Goal: Transaction & Acquisition: Purchase product/service

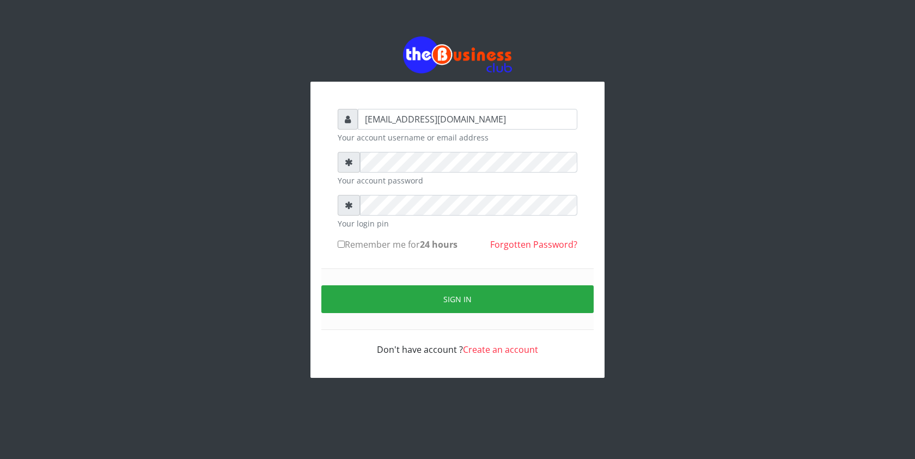
click at [342, 245] on input "Remember me for 24 hours" at bounding box center [341, 244] width 7 height 7
checkbox input "true"
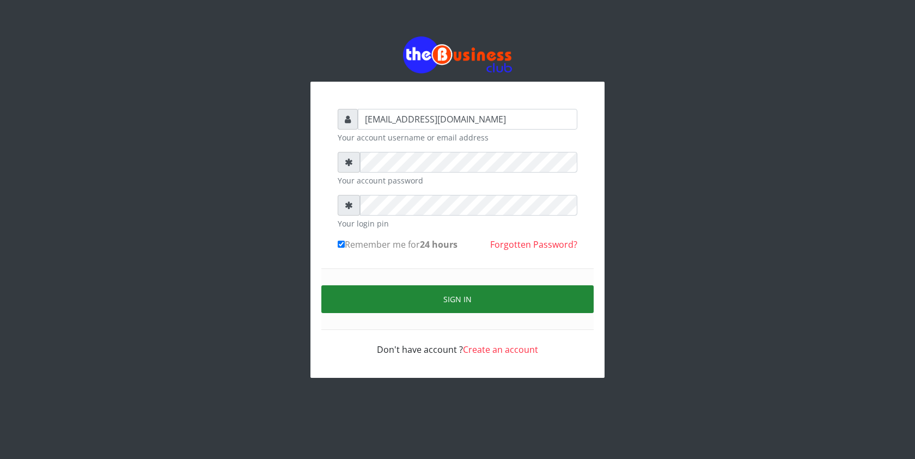
click at [368, 297] on button "Sign in" at bounding box center [457, 299] width 272 height 28
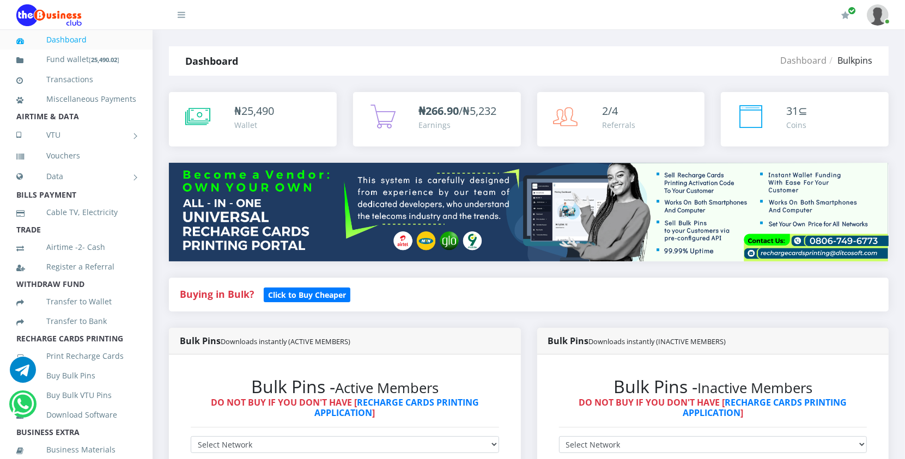
scroll to position [613, 0]
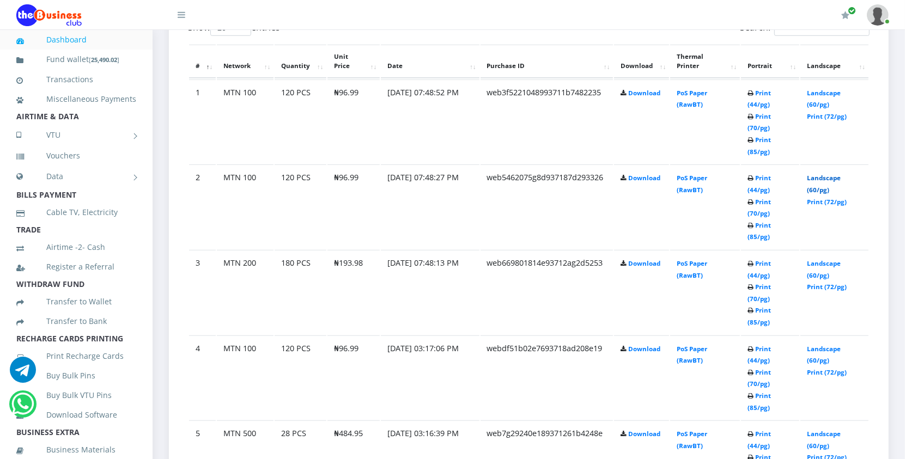
click at [826, 178] on link "Landscape (60/pg)" at bounding box center [824, 184] width 34 height 20
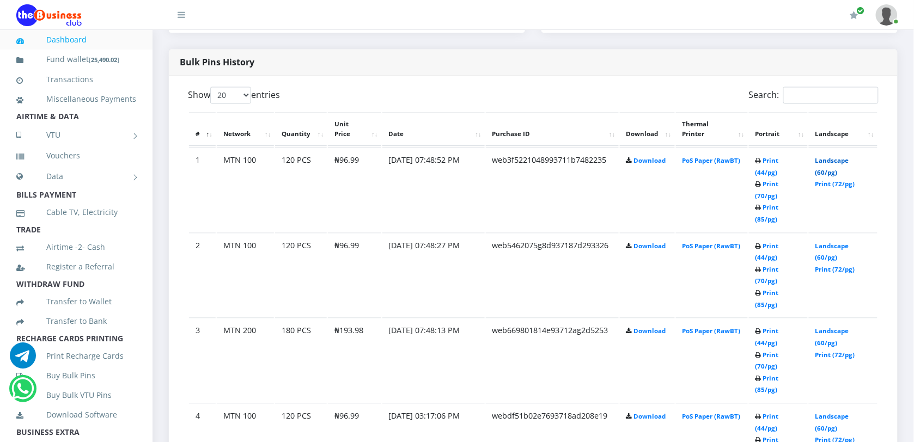
click at [837, 162] on link "Landscape (60/pg)" at bounding box center [833, 167] width 34 height 20
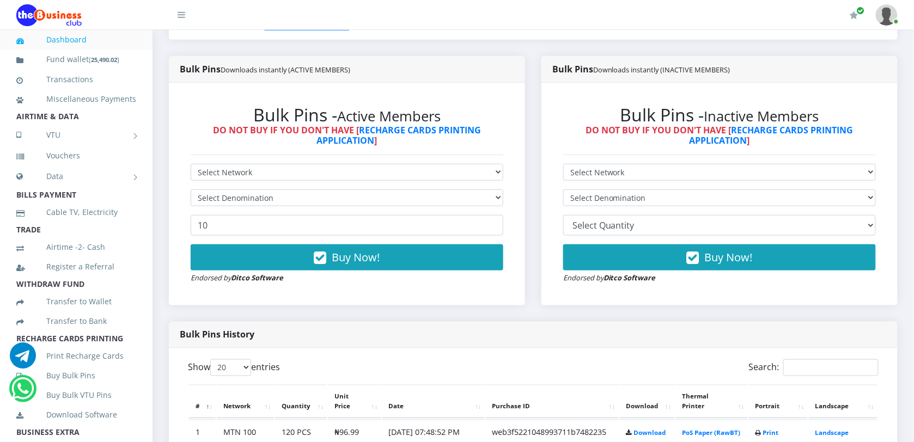
scroll to position [69, 0]
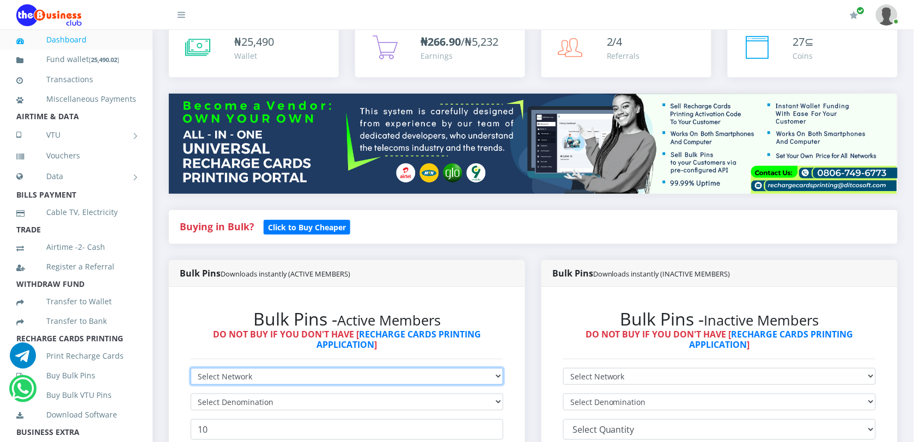
click at [292, 384] on select "Select Network MTN Globacom 9Mobile Airtel" at bounding box center [347, 376] width 313 height 17
select select "MTN"
click at [191, 368] on select "Select Network MTN Globacom 9Mobile Airtel" at bounding box center [347, 376] width 313 height 17
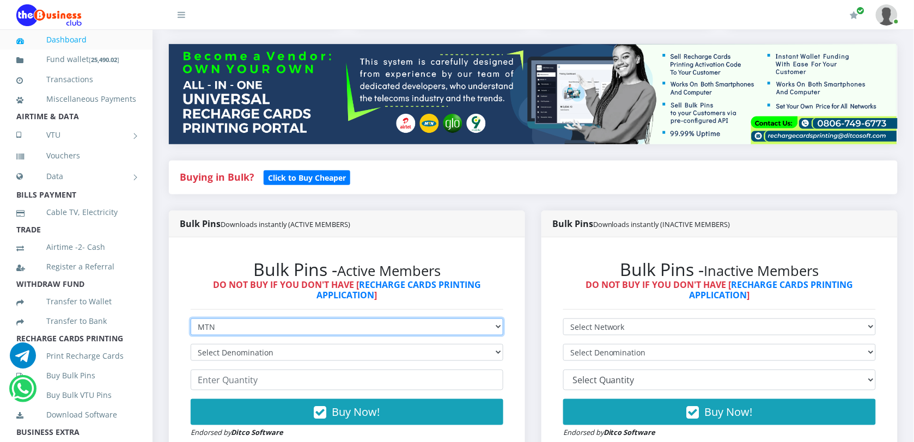
scroll to position [273, 0]
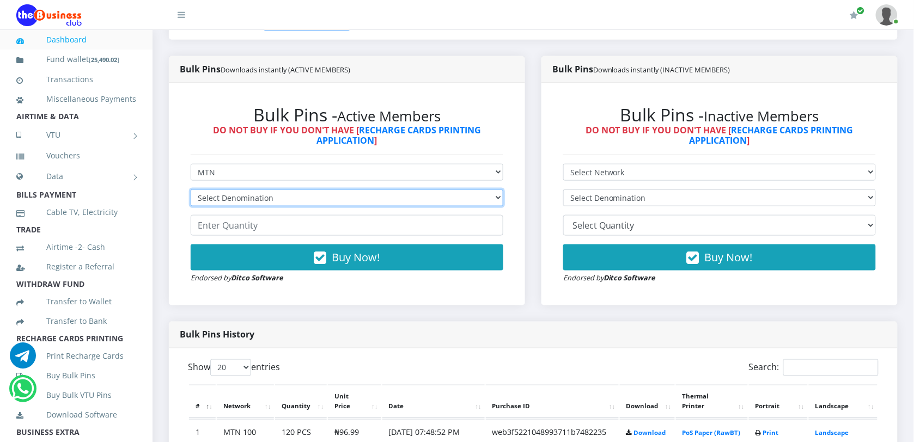
click at [262, 203] on select "Select Denomination MTN NGN100 - ₦96.99 MTN NGN200 - ₦193.98 MTN NGN400 - ₦387.…" at bounding box center [347, 198] width 313 height 17
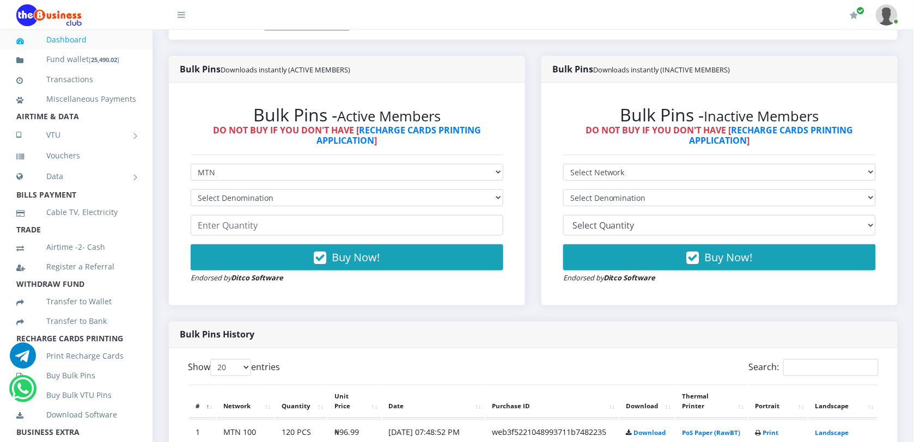
click at [178, 167] on div "Bulk Pins - Active Members DO NOT BUY IF YOU DON'T HAVE [ RECHARGE CARDS PRINTI…" at bounding box center [347, 194] width 356 height 223
click at [228, 171] on select "Select Network MTN Globacom 9Mobile Airtel" at bounding box center [347, 172] width 313 height 17
select select "Airtel"
click at [191, 164] on select "Select Network MTN Globacom 9Mobile Airtel" at bounding box center [347, 172] width 313 height 17
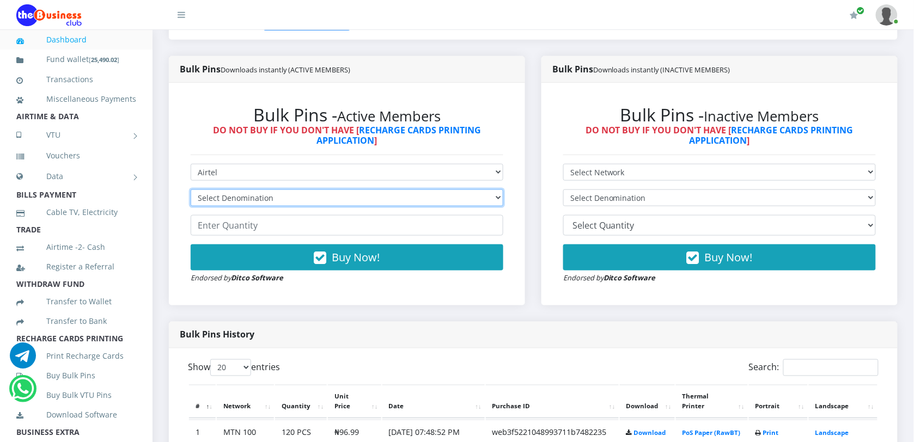
click at [238, 196] on select "Select Denomination Airtel NGN100 - ₦96.38 Airtel NGN200 - ₦192.76 Airtel NGN50…" at bounding box center [347, 198] width 313 height 17
select select "96.38-100"
click at [191, 190] on select "Select Denomination Airtel NGN100 - ₦96.38 Airtel NGN200 - ₦192.76 Airtel NGN50…" at bounding box center [347, 198] width 313 height 17
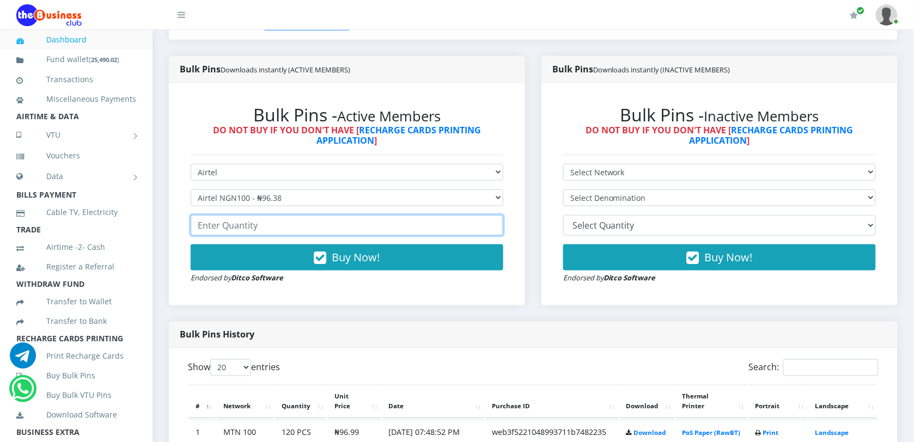
click at [234, 225] on input "number" at bounding box center [347, 225] width 313 height 21
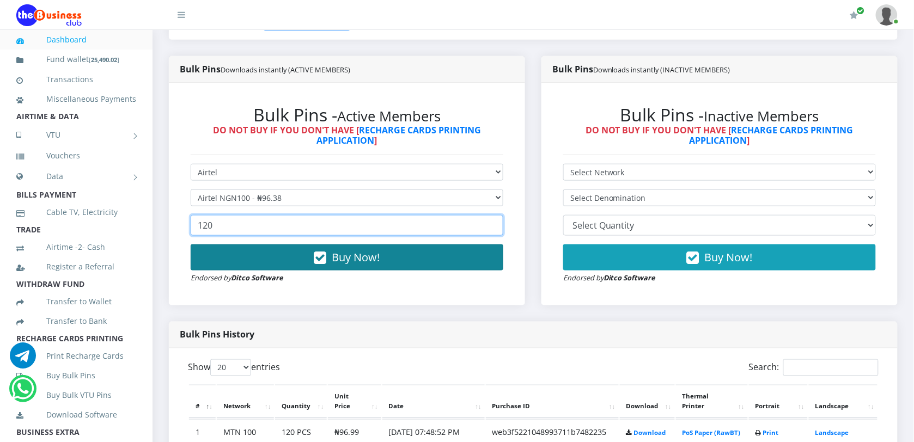
type input "120"
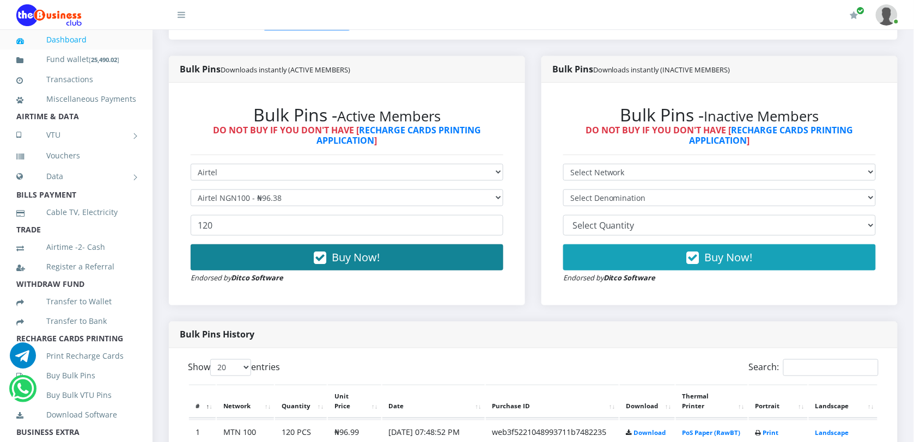
click at [277, 256] on button "Buy Now!" at bounding box center [347, 258] width 313 height 26
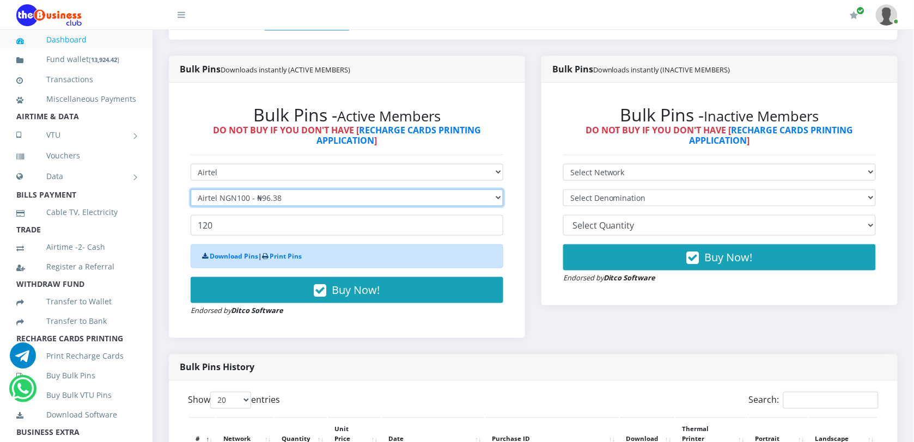
click at [251, 198] on select "Select Denomination Airtel NGN100 - ₦96.38 Airtel NGN200 - ₦192.76 Airtel NGN50…" at bounding box center [347, 198] width 313 height 17
select select "192.76-200"
click at [191, 190] on select "Select Denomination Airtel NGN100 - ₦96.38 Airtel NGN200 - ₦192.76 Airtel NGN50…" at bounding box center [347, 198] width 313 height 17
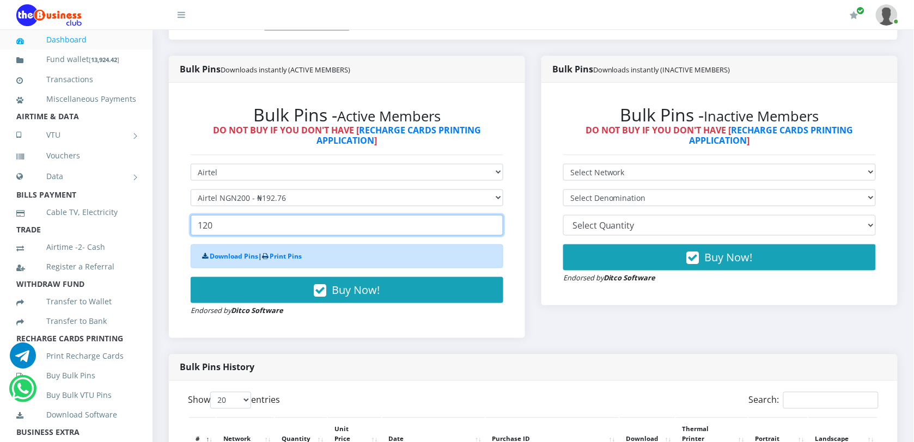
click at [258, 229] on input "120" at bounding box center [347, 225] width 313 height 21
drag, startPoint x: 258, startPoint y: 229, endPoint x: 190, endPoint y: 229, distance: 68.1
click at [190, 229] on div "Bulk Pins - Active Members DO NOT BUY IF YOU DON'T HAVE [ RECHARGE CARDS PRINTI…" at bounding box center [347, 211] width 334 height 234
type input "60"
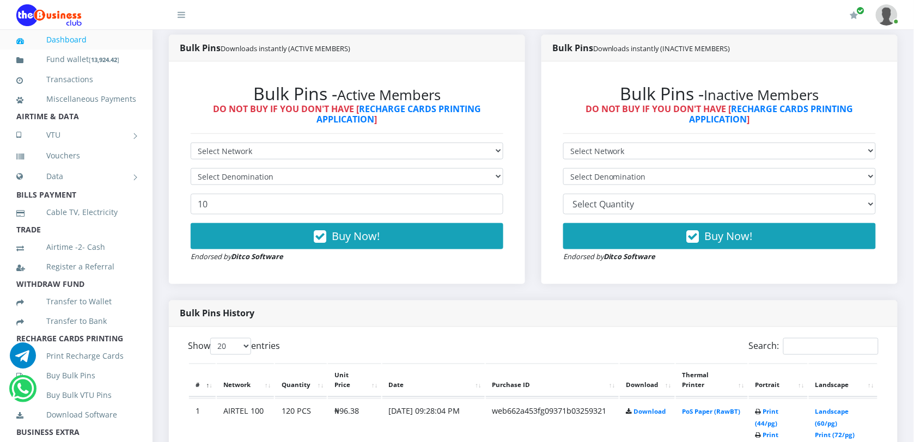
scroll to position [273, 0]
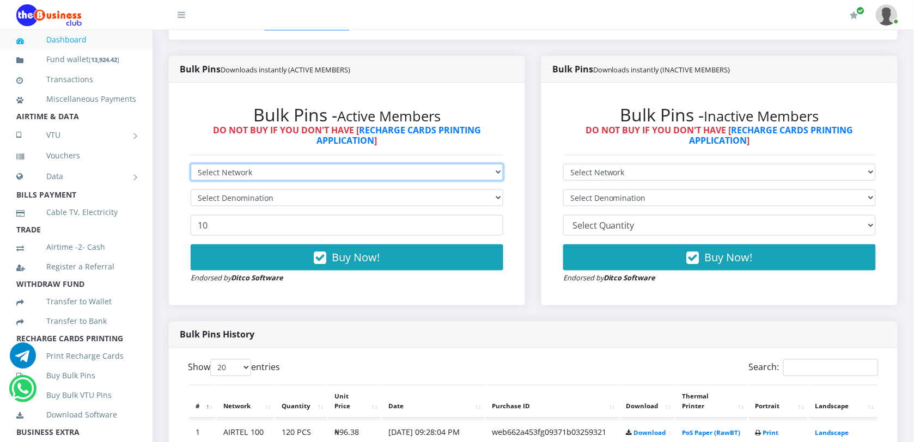
click at [251, 169] on select "Select Network MTN Globacom 9Mobile Airtel" at bounding box center [347, 172] width 313 height 17
select select "Airtel"
click at [191, 164] on select "Select Network MTN Globacom 9Mobile Airtel" at bounding box center [347, 172] width 313 height 17
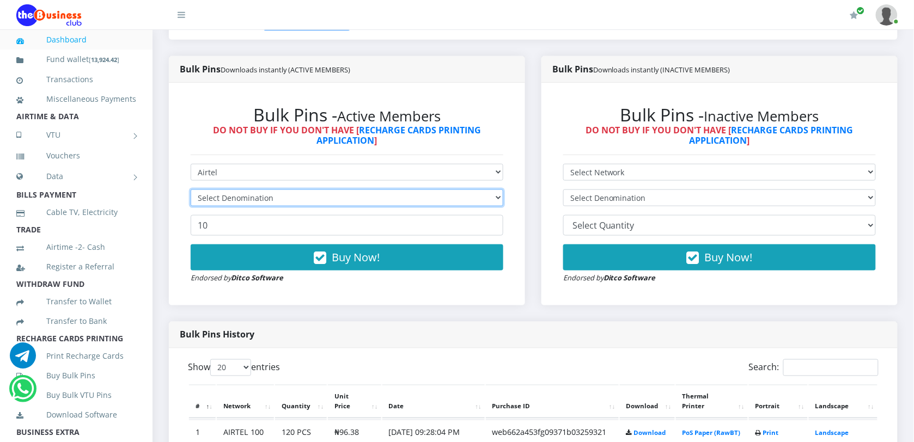
click at [233, 198] on select "Select Denomination" at bounding box center [347, 198] width 313 height 17
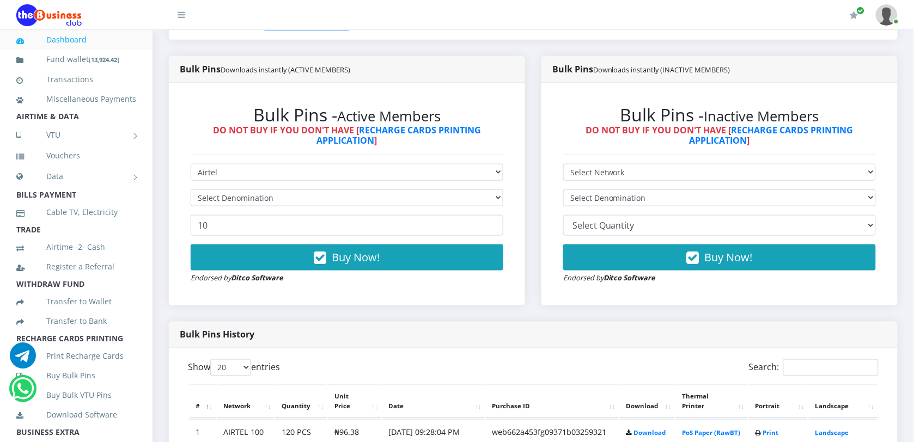
click at [180, 224] on div "Bulk Pins - Active Members DO NOT BUY IF YOU DON'T HAVE [ RECHARGE CARDS PRINTI…" at bounding box center [347, 195] width 334 height 202
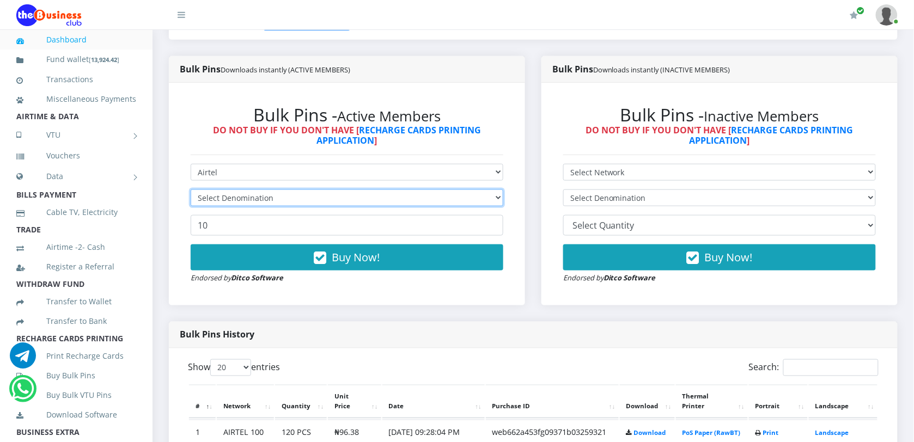
click at [222, 197] on select "Select Denomination" at bounding box center [347, 198] width 313 height 17
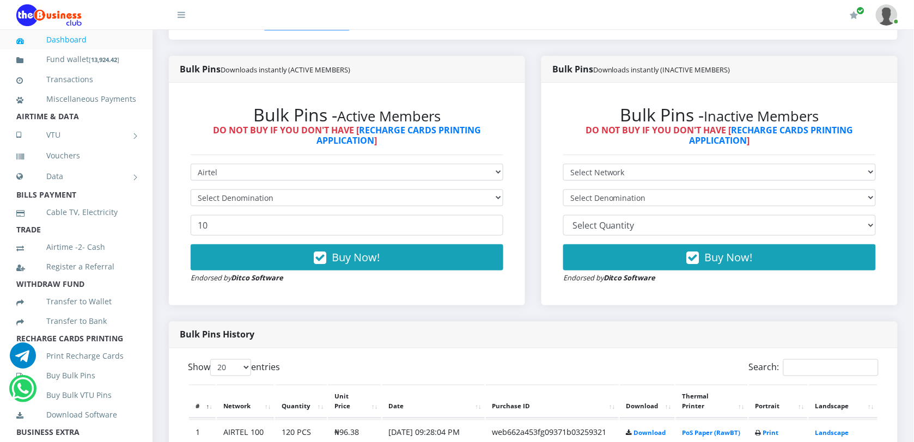
click at [172, 196] on div "Bulk Pins - Active Members DO NOT BUY IF YOU DON'T HAVE [ RECHARGE CARDS PRINTI…" at bounding box center [347, 194] width 356 height 223
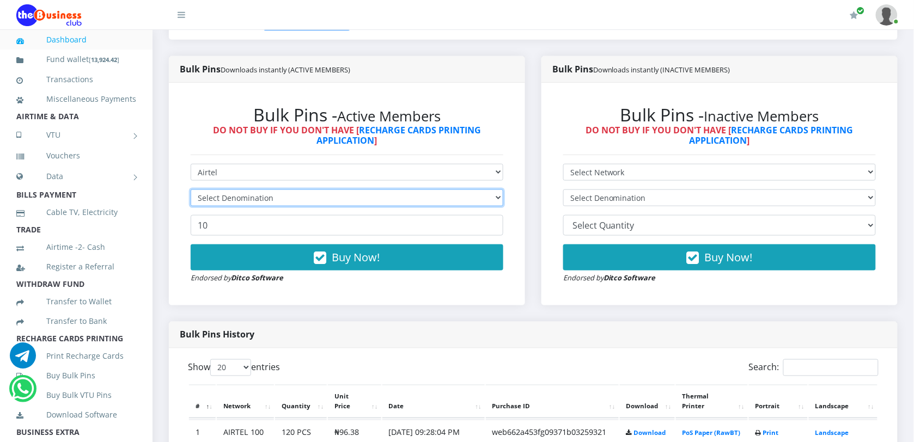
click at [230, 197] on select "Select Denomination" at bounding box center [347, 198] width 313 height 17
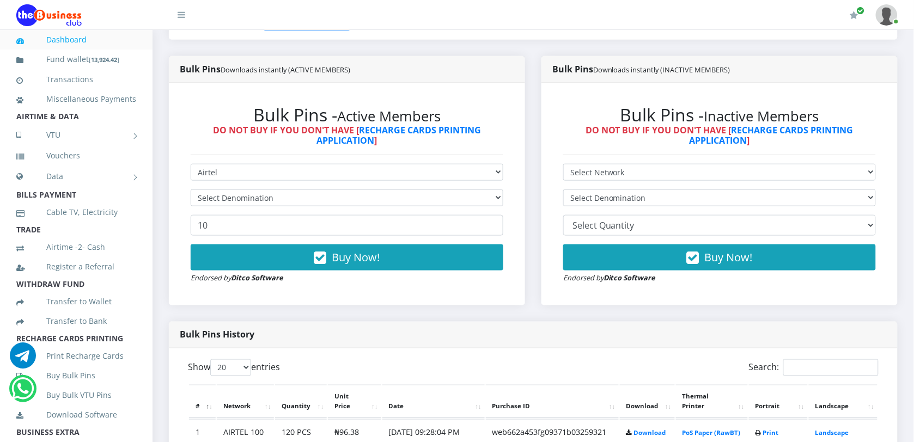
click at [534, 287] on div "Bulk Pins Downloads instantly (INACTIVE MEMBERS) Bulk Pins - Inactive Members D…" at bounding box center [719, 189] width 373 height 266
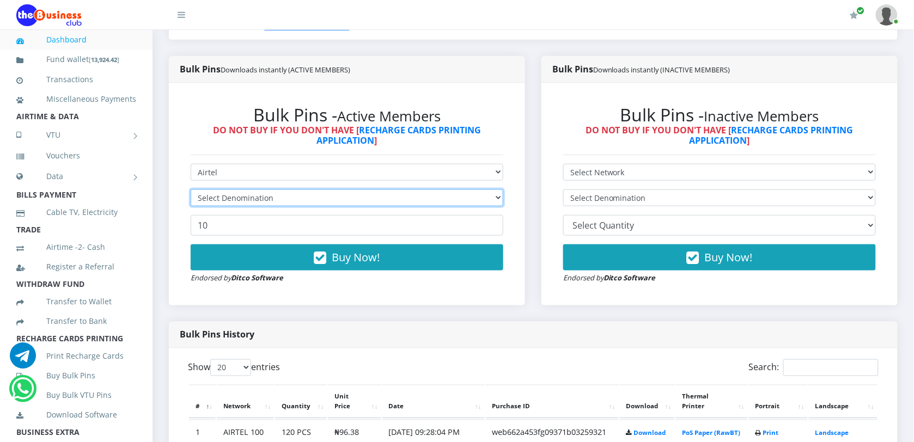
click at [500, 192] on select "Select Denomination" at bounding box center [347, 198] width 313 height 17
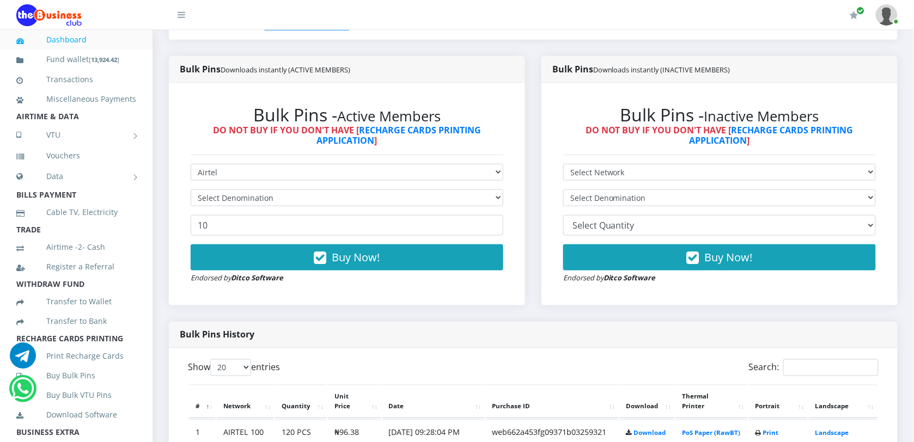
click at [530, 224] on div "Bulk Pins Downloads instantly (ACTIVE MEMBERS) Bulk Pins - Active Members DO NO…" at bounding box center [347, 189] width 373 height 266
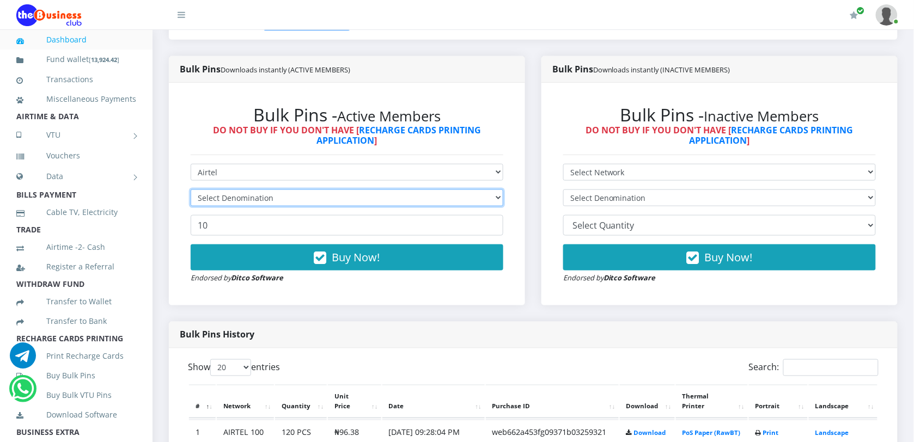
click at [302, 195] on select "Select Denomination" at bounding box center [347, 198] width 313 height 17
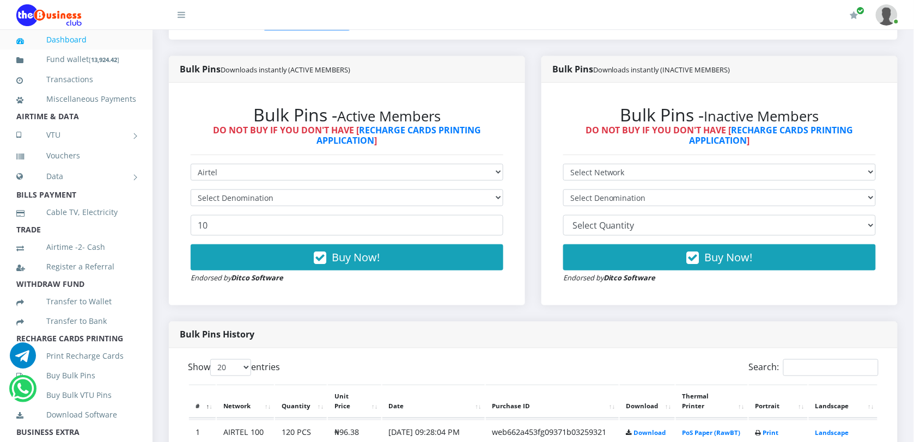
click at [283, 158] on div "Bulk Pins - Active Members DO NOT BUY IF YOU DON'T HAVE [ RECHARGE CARDS PRINTI…" at bounding box center [347, 195] width 334 height 202
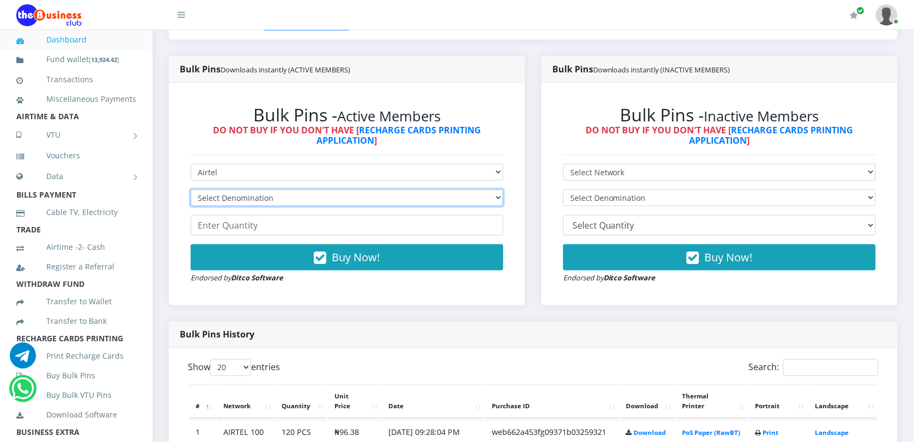
click at [251, 194] on select "Select Denomination Airtel NGN100 - ₦96.38 Airtel NGN200 - ₦192.76 Airtel NGN50…" at bounding box center [347, 198] width 313 height 17
select select "192.76-200"
click at [191, 190] on select "Select Denomination Airtel NGN100 - ₦96.38 Airtel NGN200 - ₦192.76 Airtel NGN50…" at bounding box center [347, 198] width 313 height 17
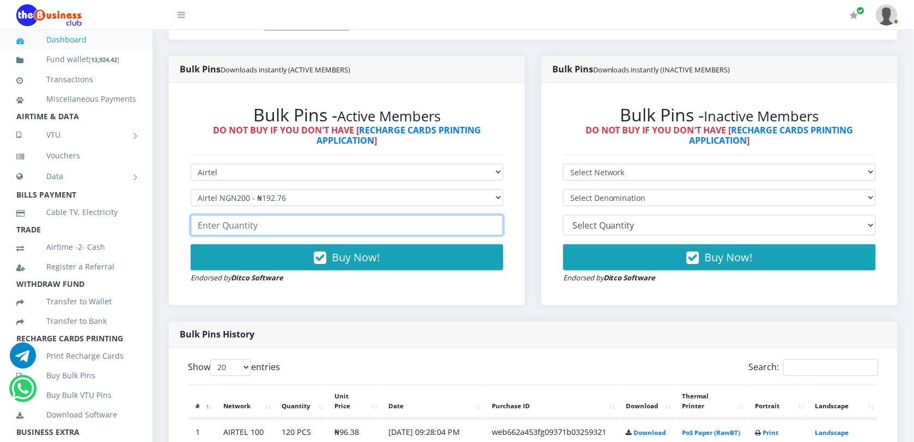
click at [262, 221] on input "number" at bounding box center [347, 225] width 313 height 21
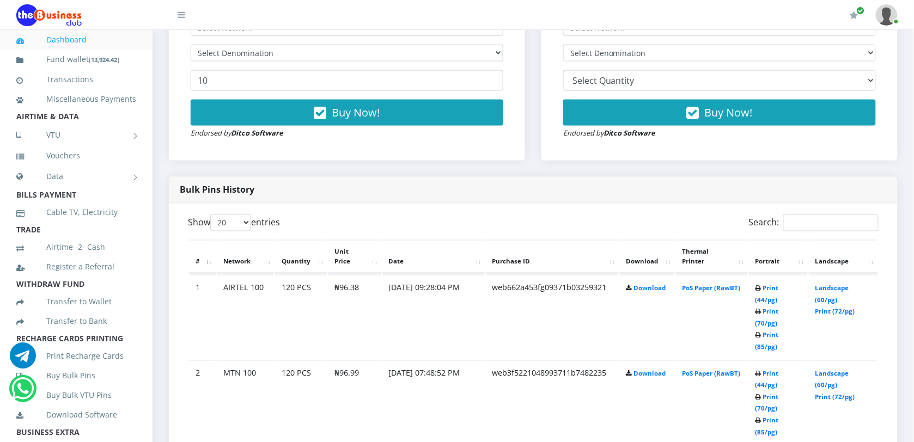
scroll to position [416, 0]
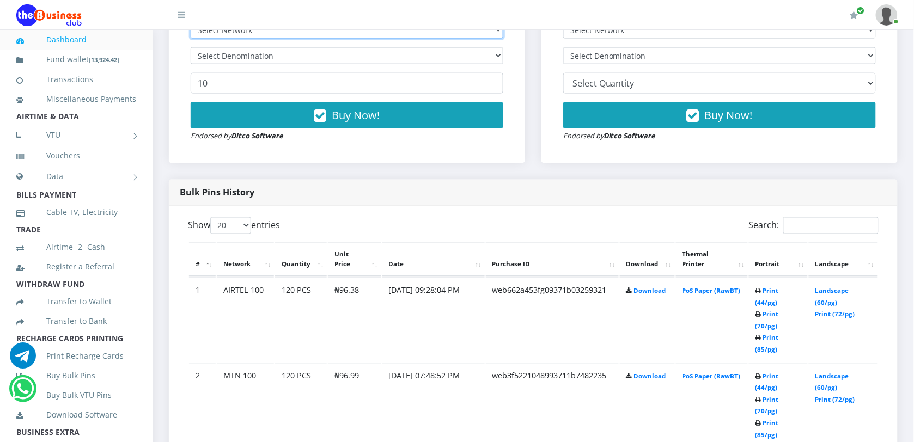
click at [242, 33] on select "Select Network MTN Globacom 9Mobile Airtel" at bounding box center [347, 30] width 313 height 17
click at [191, 22] on select "Select Network MTN Globacom 9Mobile Airtel" at bounding box center [347, 30] width 313 height 17
click at [240, 62] on select "Select Denomination" at bounding box center [347, 55] width 313 height 17
click at [189, 104] on div "Bulk Pins - Active Members DO NOT BUY IF YOU DON'T HAVE [ RECHARGE CARDS PRINTI…" at bounding box center [347, 53] width 334 height 202
click at [257, 61] on select "Select Denomination" at bounding box center [347, 55] width 313 height 17
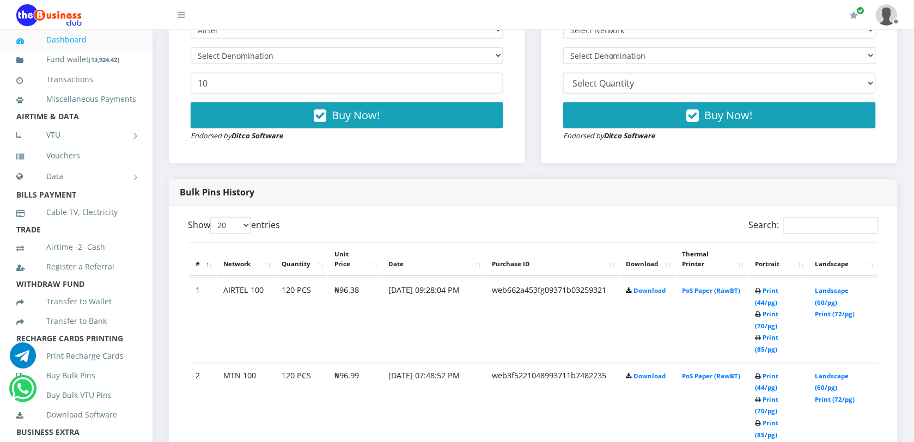
click at [179, 142] on div "Bulk Pins - Active Members DO NOT BUY IF YOU DON'T HAVE [ RECHARGE CARDS PRINTI…" at bounding box center [347, 52] width 356 height 223
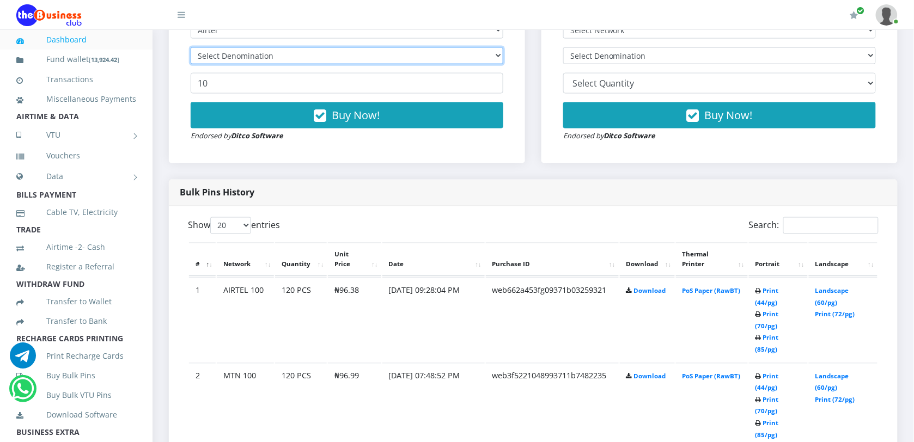
click at [332, 52] on select "Select Denomination" at bounding box center [347, 55] width 313 height 17
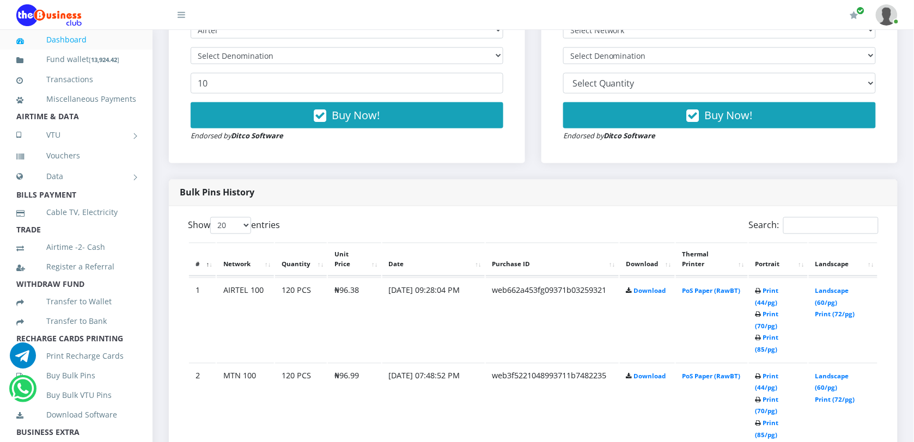
click at [589, 175] on div "Bulk Pins Downloads instantly (INACTIVE MEMBERS) Bulk Pins - Inactive Members D…" at bounding box center [719, 47] width 373 height 266
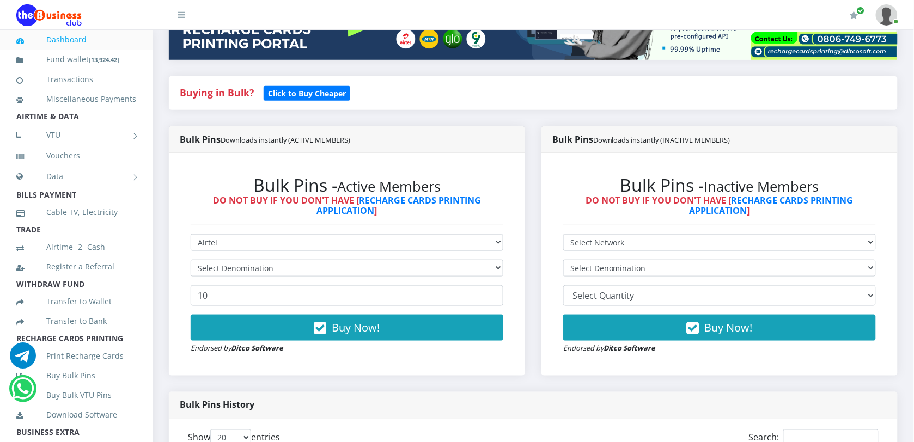
scroll to position [143, 0]
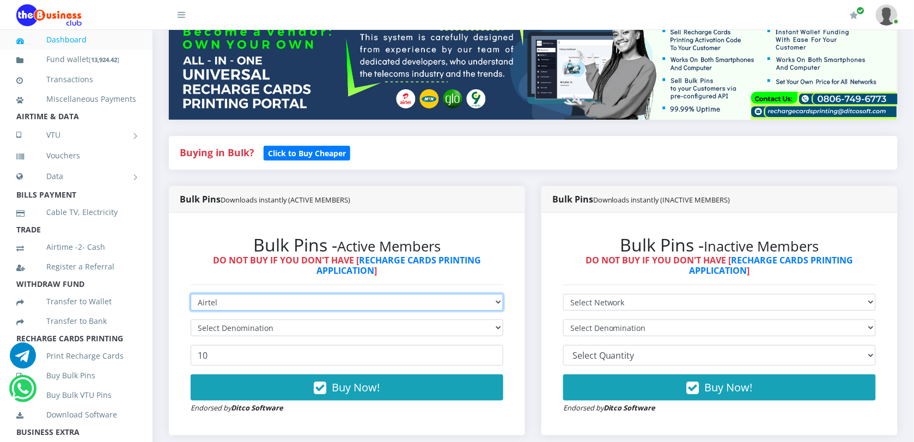
click at [439, 306] on select "Select Network MTN Globacom 9Mobile Airtel" at bounding box center [347, 302] width 313 height 17
select select "MTN"
click at [191, 294] on select "Select Network MTN Globacom 9Mobile Airtel" at bounding box center [347, 302] width 313 height 17
click at [239, 297] on select "Select Network MTN Globacom 9Mobile Airtel" at bounding box center [347, 302] width 313 height 17
select select "Airtel"
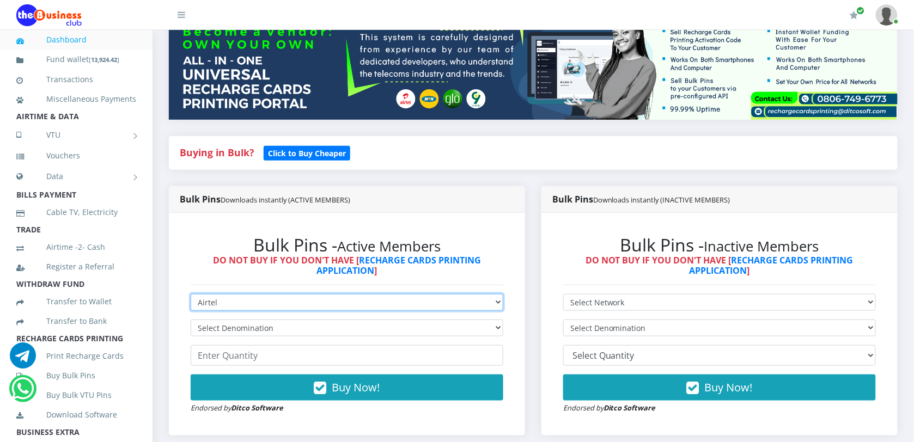
click at [191, 294] on select "Select Network MTN Globacom 9Mobile Airtel" at bounding box center [347, 302] width 313 height 17
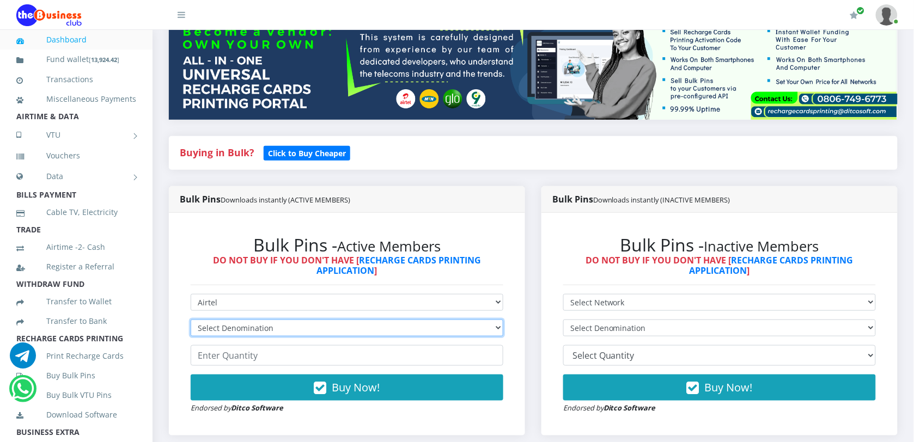
click at [244, 327] on select "Select Denomination Airtel NGN100 - ₦96.38 Airtel NGN200 - ₦192.76 Airtel NGN50…" at bounding box center [347, 328] width 313 height 17
select select "192.76-200"
click at [191, 320] on select "Select Denomination Airtel NGN100 - ₦96.38 Airtel NGN200 - ₦192.76 Airtel NGN50…" at bounding box center [347, 328] width 313 height 17
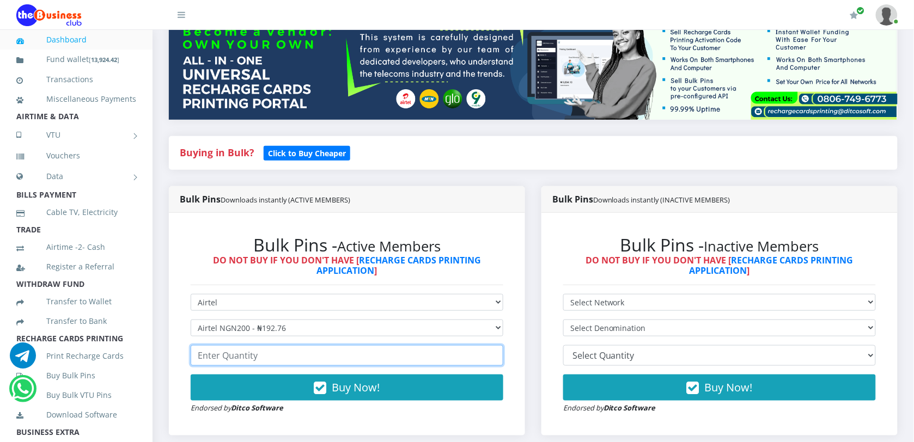
click at [251, 356] on input "number" at bounding box center [347, 355] width 313 height 21
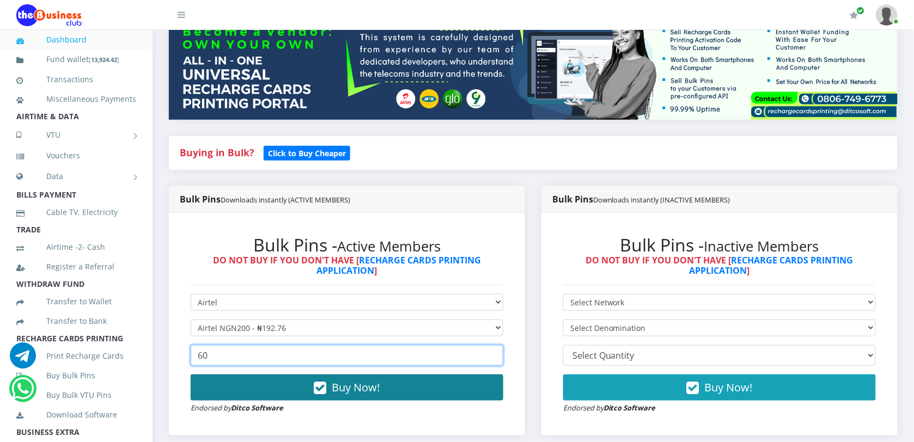
type input "60"
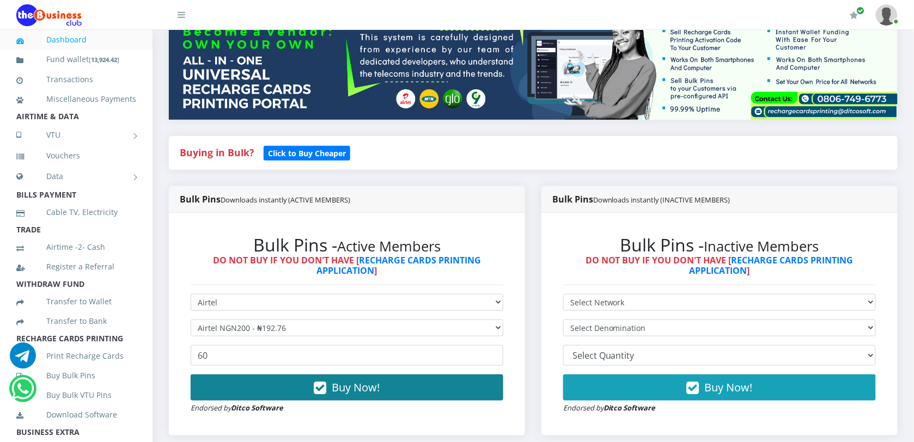
click at [360, 385] on span "Buy Now!" at bounding box center [356, 387] width 48 height 15
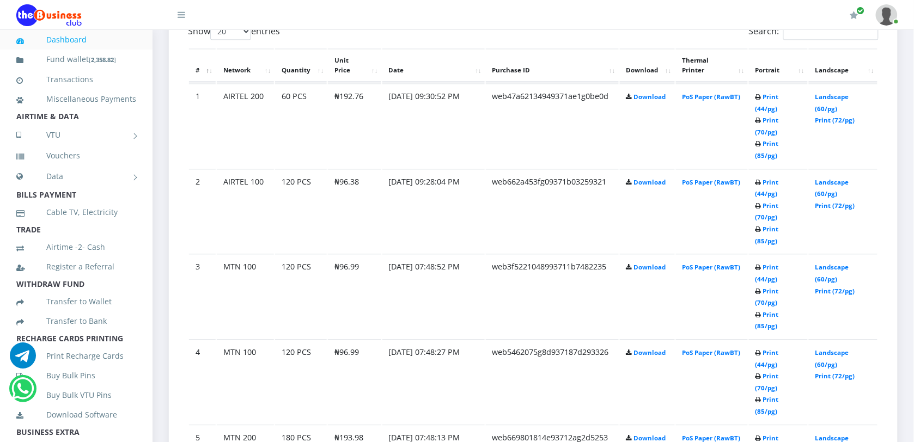
scroll to position [634, 0]
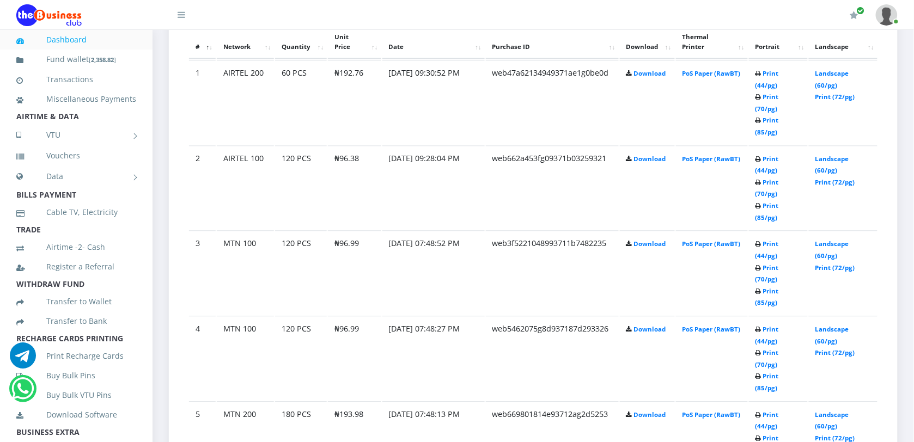
drag, startPoint x: 0, startPoint y: 38, endPoint x: 7, endPoint y: 66, distance: 28.7
click at [7, 66] on ul "Dashboard Fund wallet [ 2,358.82 ] Transactions Miscellaneous Payments AIRTIME …" at bounding box center [76, 397] width 153 height 735
click at [832, 155] on link "Landscape (60/pg)" at bounding box center [833, 165] width 34 height 20
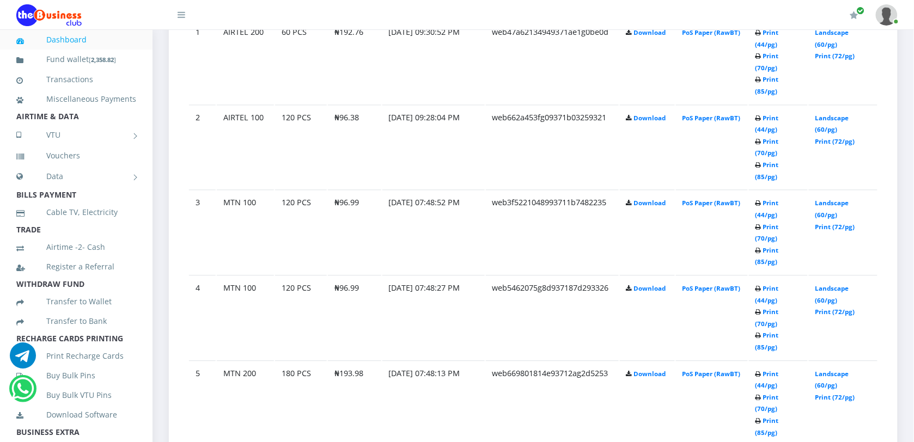
scroll to position [634, 0]
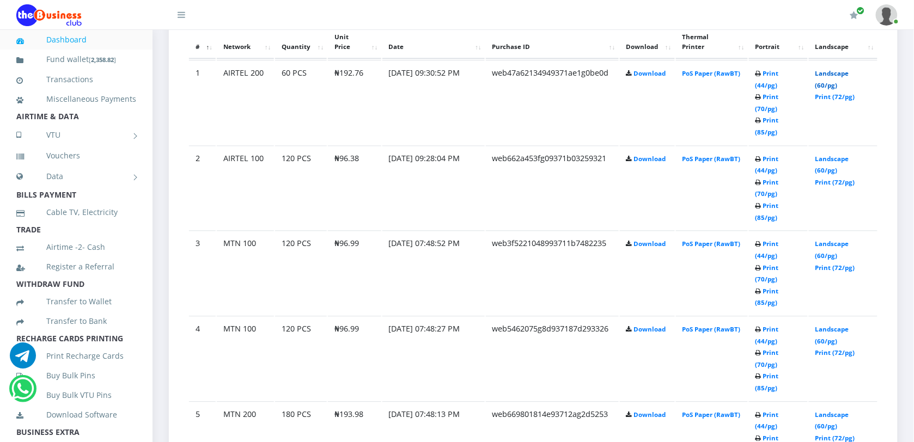
click at [828, 74] on link "Landscape (60/pg)" at bounding box center [833, 79] width 34 height 20
